Goal: Task Accomplishment & Management: Manage account settings

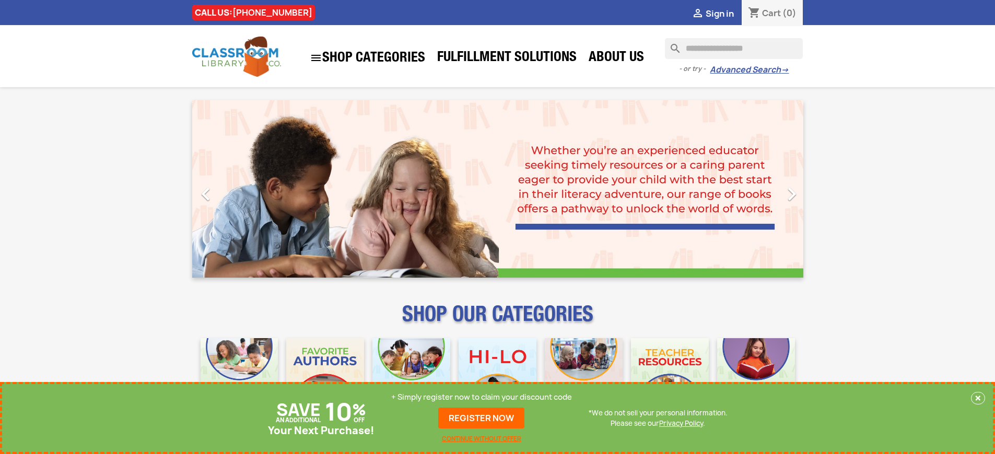
click at [482, 398] on p "+ Simply register now to claim your discount code" at bounding box center [481, 397] width 181 height 10
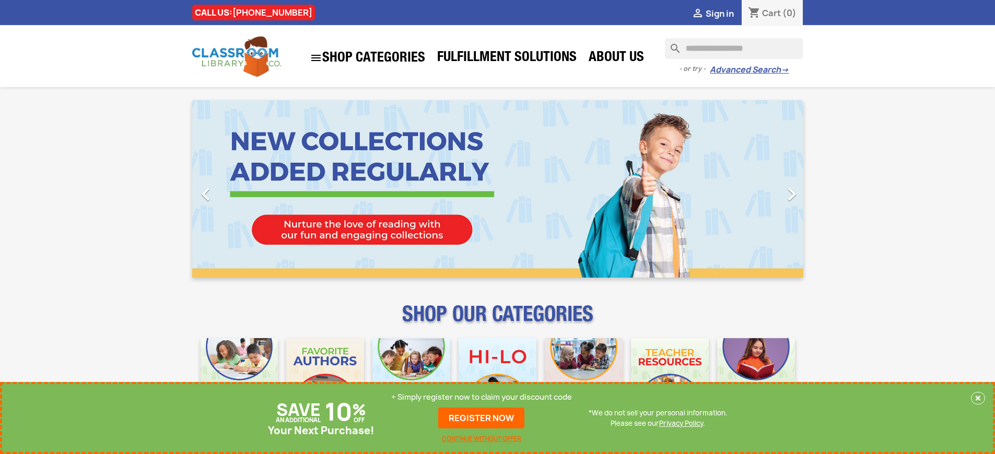
click at [482, 398] on p "+ Simply register now to claim your discount code" at bounding box center [481, 397] width 181 height 10
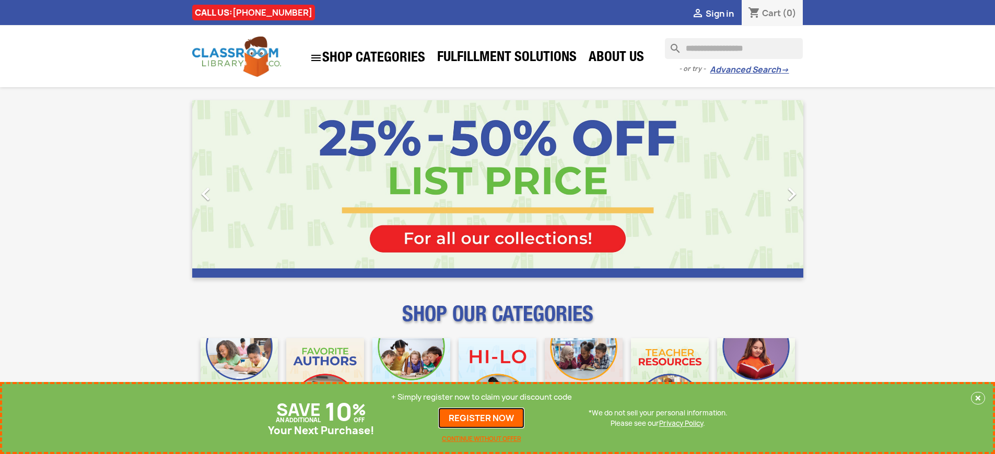
click at [482, 418] on link "REGISTER NOW" at bounding box center [481, 418] width 86 height 21
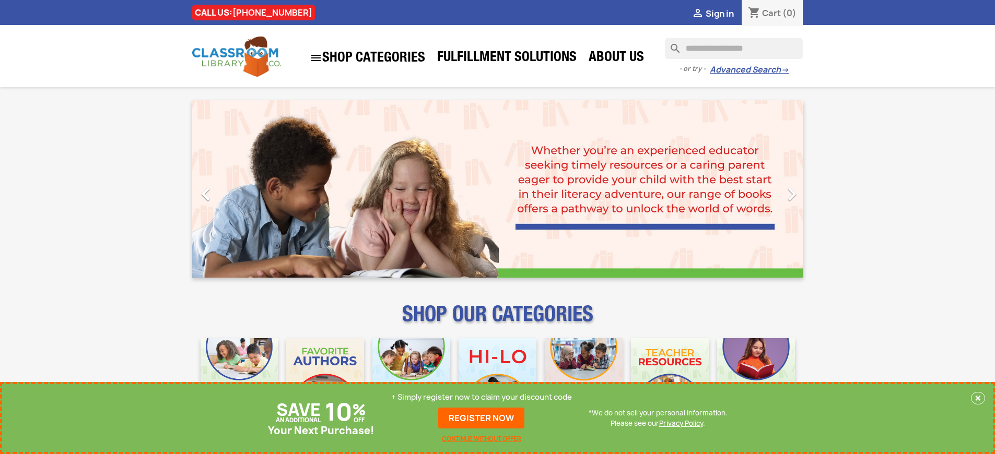
click at [482, 398] on p "+ Simply register now to claim your discount code" at bounding box center [481, 397] width 181 height 10
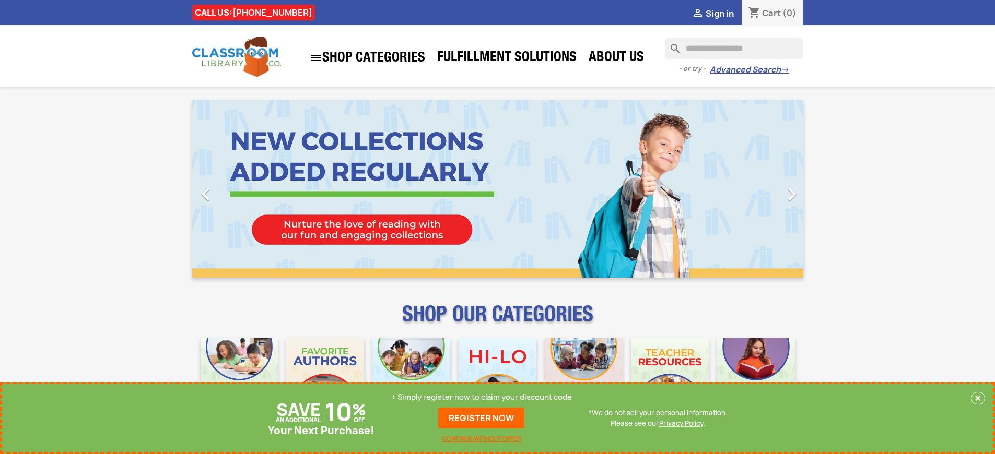
click at [482, 398] on p "+ Simply register now to claim your discount code" at bounding box center [481, 397] width 181 height 10
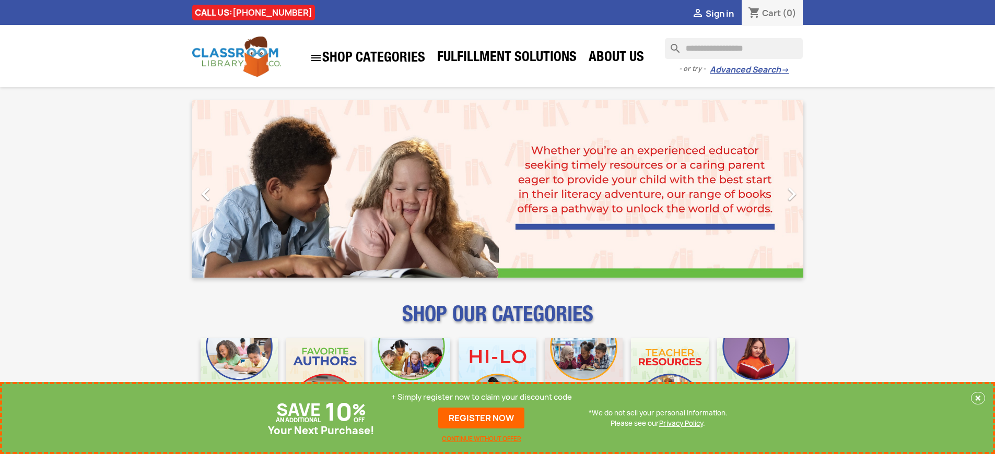
click at [482, 398] on p "+ Simply register now to claim your discount code" at bounding box center [481, 397] width 181 height 10
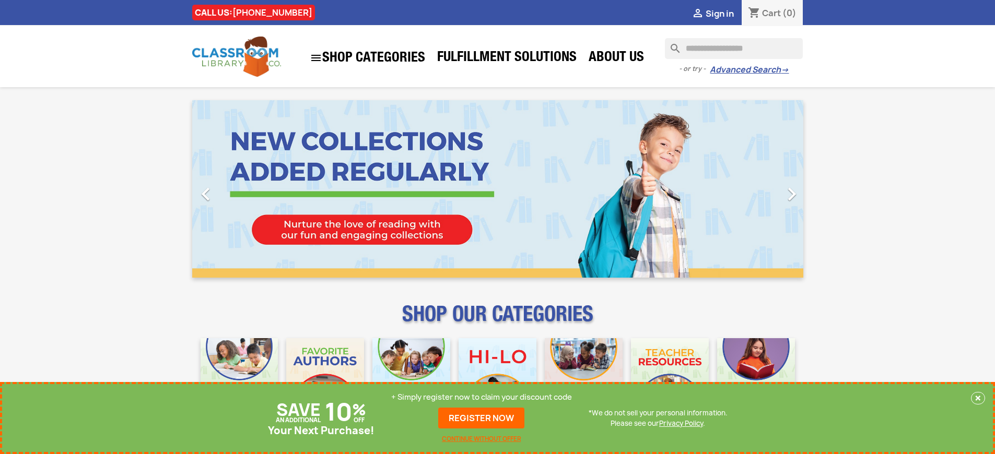
click at [482, 398] on p "+ Simply register now to claim your discount code" at bounding box center [481, 397] width 181 height 10
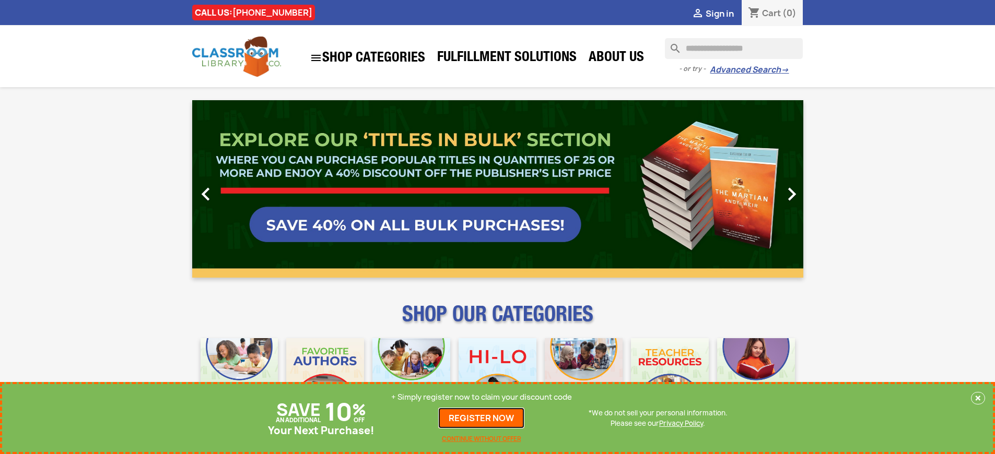
click at [482, 418] on link "REGISTER NOW" at bounding box center [481, 418] width 86 height 21
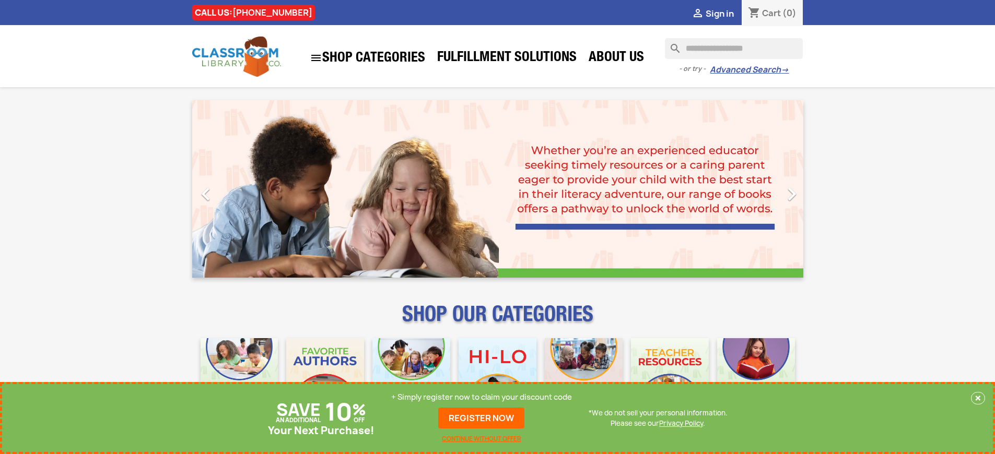
click at [482, 398] on p "+ Simply register now to claim your discount code" at bounding box center [481, 397] width 181 height 10
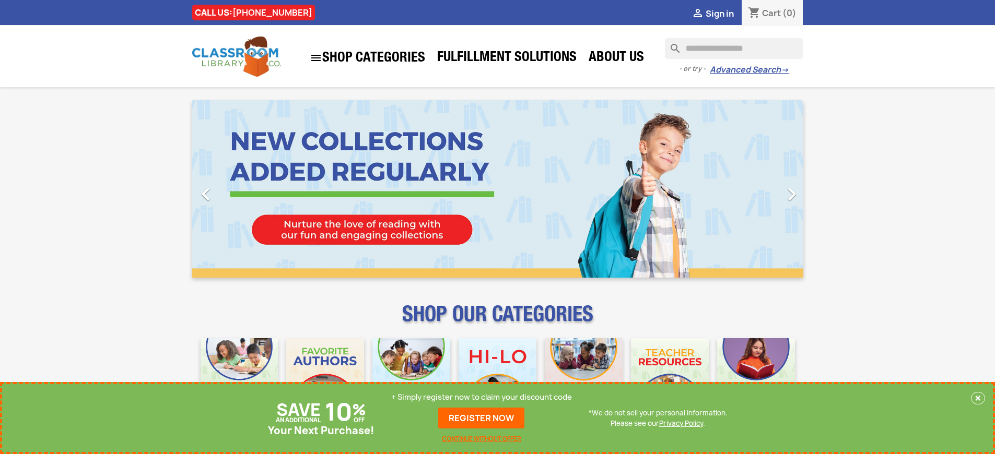
click at [482, 398] on p "+ Simply register now to claim your discount code" at bounding box center [481, 397] width 181 height 10
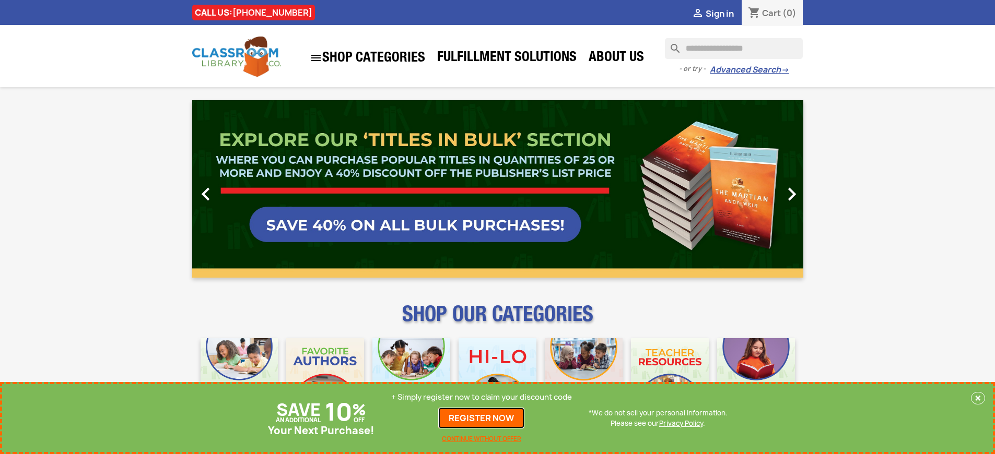
click at [482, 418] on link "REGISTER NOW" at bounding box center [481, 418] width 86 height 21
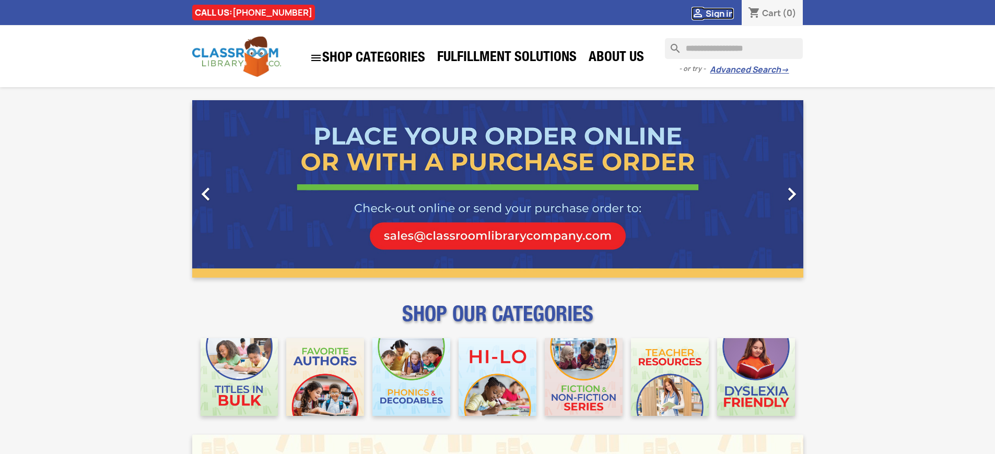
click at [719, 13] on span "Sign in" at bounding box center [720, 13] width 28 height 11
